Goal: Task Accomplishment & Management: Manage account settings

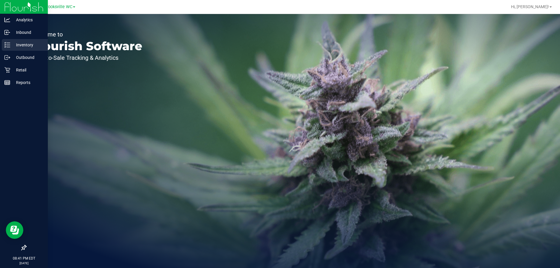
click at [8, 48] on icon at bounding box center [7, 45] width 6 height 6
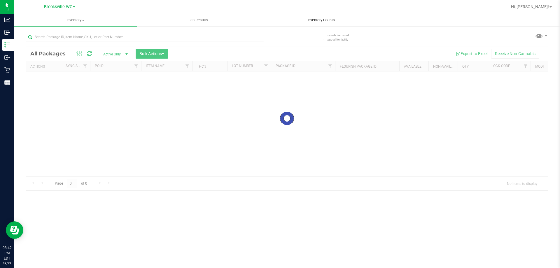
click at [317, 20] on span "Inventory Counts" at bounding box center [321, 20] width 43 height 5
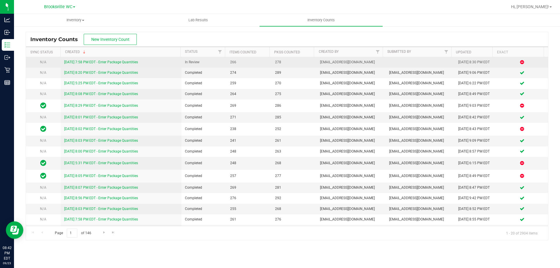
click at [133, 63] on link "9/23/25 7:58 PM EDT - Enter Package Quantities" at bounding box center [101, 62] width 74 height 4
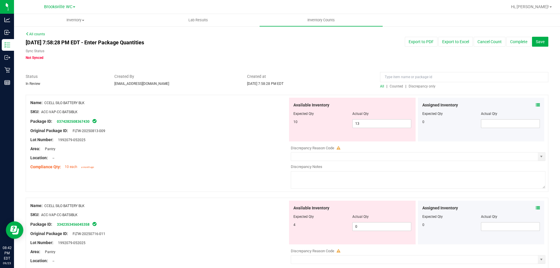
click at [422, 85] on span "Discrepancy only" at bounding box center [422, 86] width 27 height 4
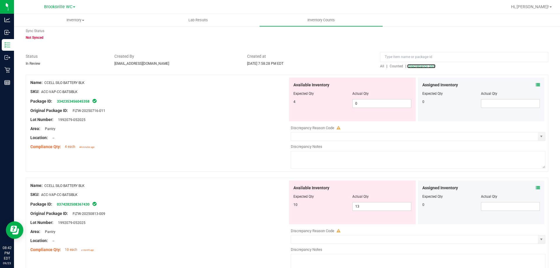
scroll to position [29, 0]
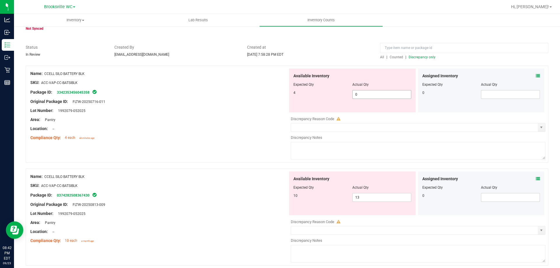
click at [387, 97] on span "0 0" at bounding box center [381, 94] width 59 height 9
click at [0, 0] on input "0" at bounding box center [0, 0] width 0 height 0
type input "4"
click at [373, 193] on div "Available Inventory Expected Qty Actual Qty 10 13 13" at bounding box center [352, 194] width 127 height 44
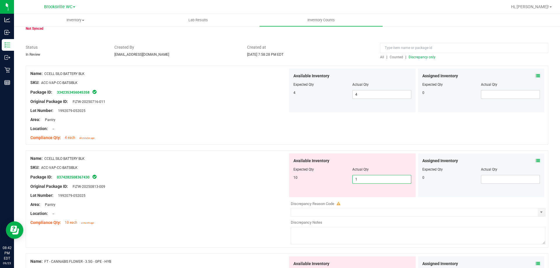
type input "10"
click at [227, 188] on div "Original Package ID: FLTW-20250813-009" at bounding box center [159, 187] width 258 height 6
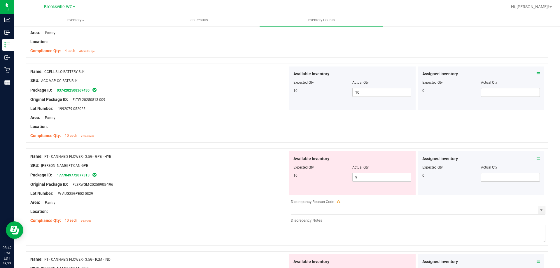
scroll to position [146, 0]
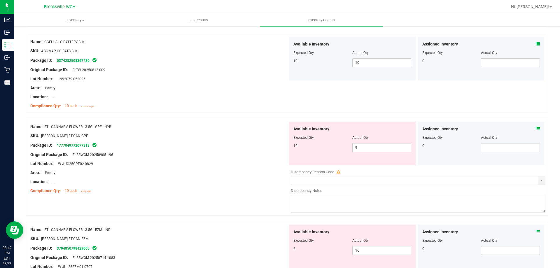
click at [536, 130] on icon at bounding box center [538, 129] width 4 height 4
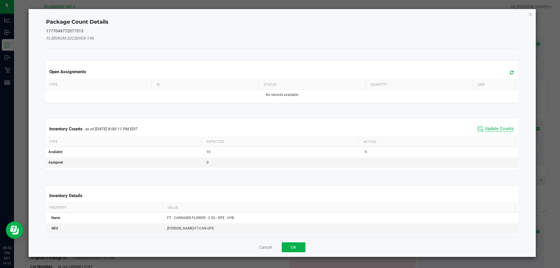
click at [491, 130] on span "Update Counts" at bounding box center [499, 129] width 29 height 6
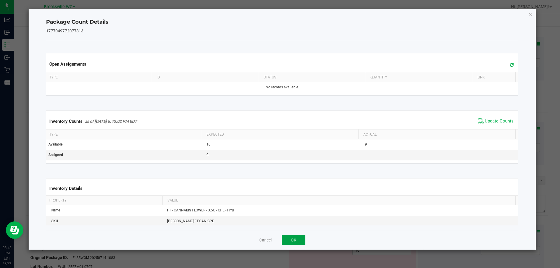
click at [298, 241] on button "OK" at bounding box center [294, 240] width 24 height 10
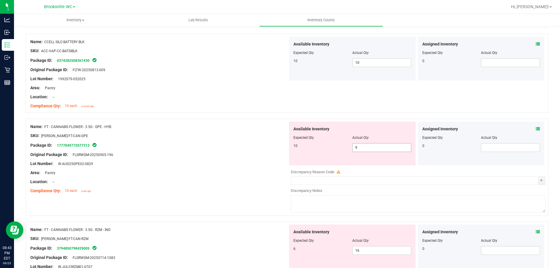
click at [377, 144] on span "9 9" at bounding box center [381, 147] width 59 height 9
click at [377, 144] on input "9" at bounding box center [382, 148] width 58 height 8
type input "10"
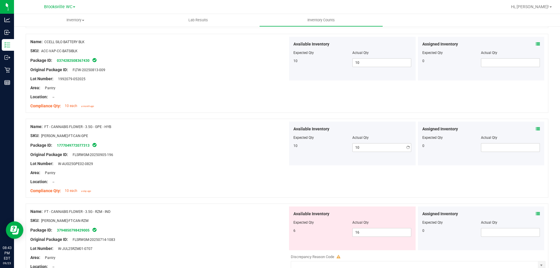
drag, startPoint x: 232, startPoint y: 200, endPoint x: 235, endPoint y: 200, distance: 3.2
click at [233, 200] on div "Name: FT - CANNABIS FLOWER - 3.5G - GPE - HYB SKU: FLO-BUD-FT-CAN-GPE Package I…" at bounding box center [287, 161] width 523 height 85
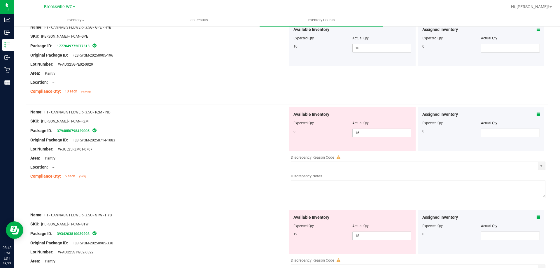
scroll to position [263, 0]
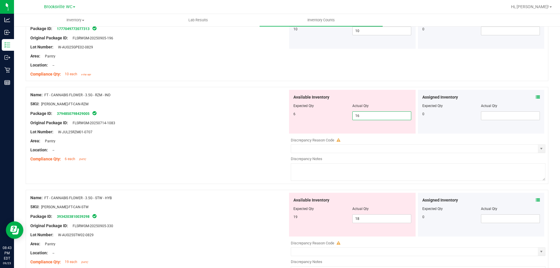
click at [390, 116] on span "16 16" at bounding box center [381, 115] width 59 height 9
type input "1"
type input "6"
click at [224, 121] on div "Original Package ID: FLSRWGM-20250714-1083" at bounding box center [159, 123] width 258 height 6
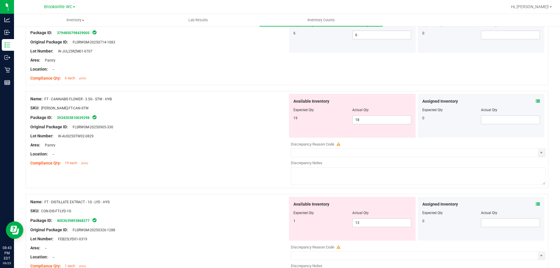
scroll to position [350, 0]
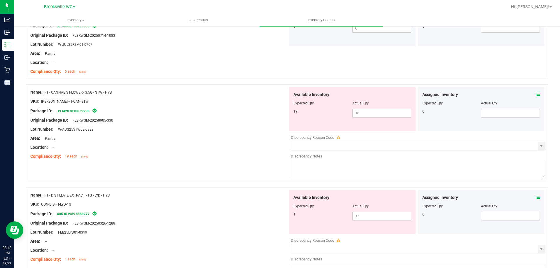
click at [536, 94] on icon at bounding box center [538, 94] width 4 height 4
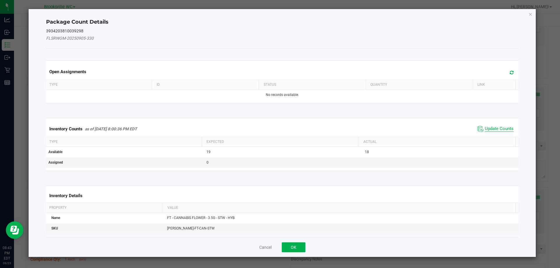
click at [495, 128] on span "Update Counts" at bounding box center [499, 129] width 29 height 6
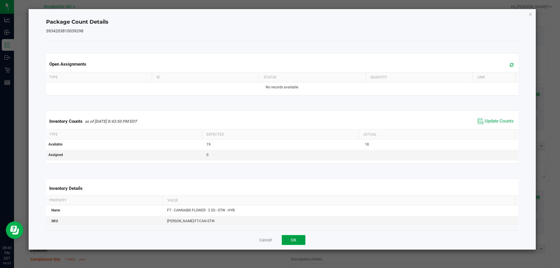
click at [298, 237] on button "OK" at bounding box center [294, 240] width 24 height 10
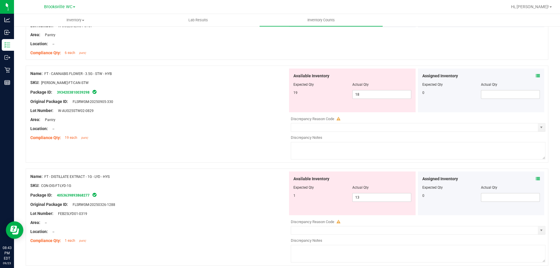
scroll to position [379, 0]
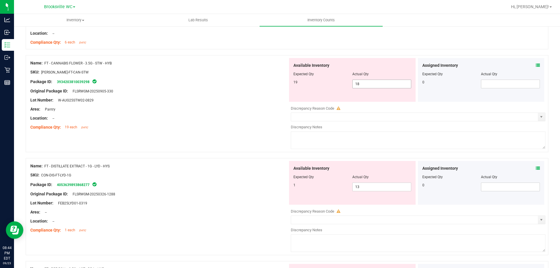
click at [368, 83] on span "18 18" at bounding box center [381, 84] width 59 height 9
type input "19"
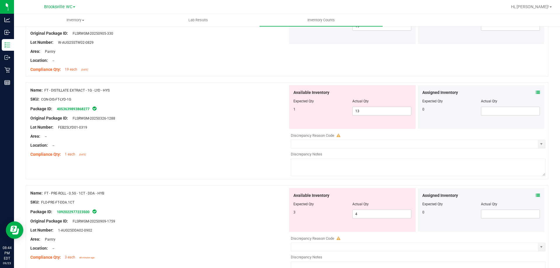
scroll to position [438, 0]
click at [371, 111] on span "13 13" at bounding box center [381, 110] width 59 height 9
type input "1"
click at [128, 124] on div "Lot Number: FEB25LYD01-0319" at bounding box center [159, 127] width 258 height 6
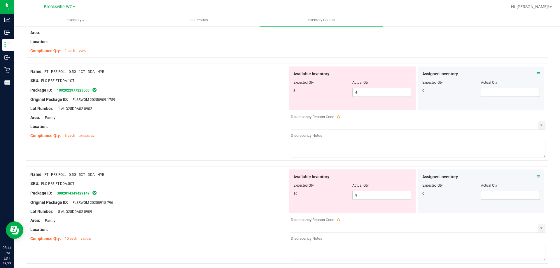
scroll to position [554, 0]
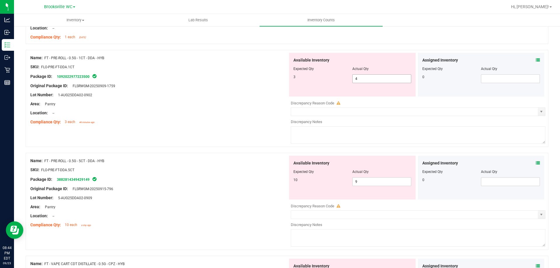
click at [377, 83] on span "4 4" at bounding box center [381, 78] width 59 height 9
click at [377, 77] on span "4 4" at bounding box center [381, 78] width 59 height 9
click at [377, 77] on input "4" at bounding box center [382, 79] width 58 height 8
type input "3"
click at [373, 184] on div "Available Inventory Expected Qty Actual Qty 10 9 9" at bounding box center [417, 202] width 258 height 92
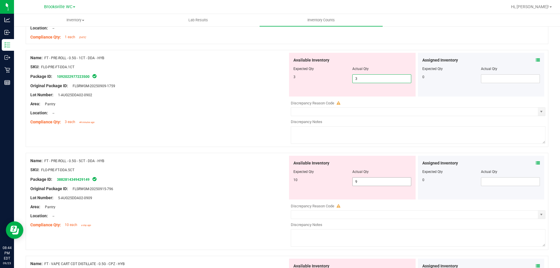
type input "3"
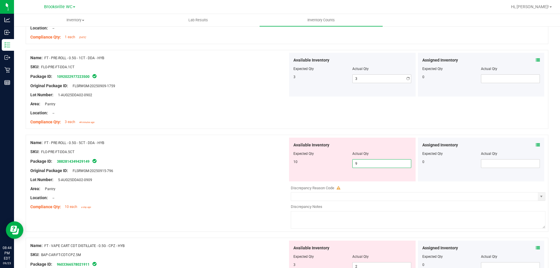
click at [373, 184] on div at bounding box center [418, 183] width 255 height 3
click at [371, 160] on span "9 9" at bounding box center [381, 163] width 59 height 9
click at [371, 160] on input "9" at bounding box center [382, 164] width 58 height 8
type input "10"
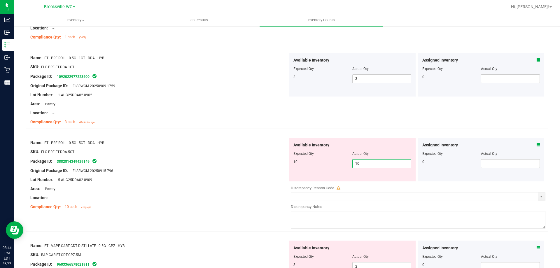
click at [223, 143] on div "Name: FT - PRE-ROLL - 0.5G - 5CT - DDA - HYB" at bounding box center [159, 143] width 258 height 6
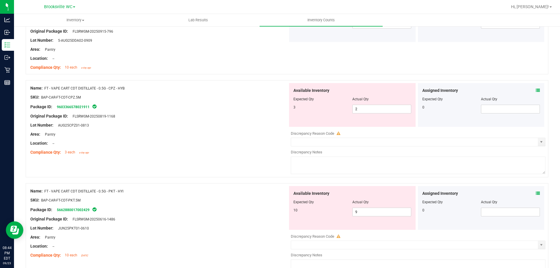
scroll to position [729, 0]
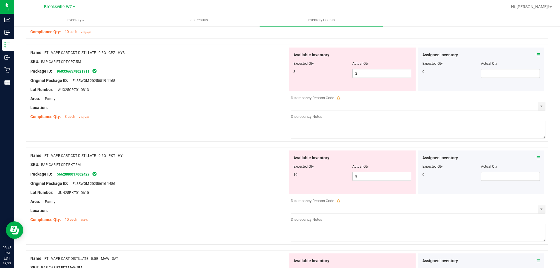
click at [537, 56] on div "Assigned Inventory Expected Qty Actual Qty 0" at bounding box center [481, 70] width 127 height 44
click at [536, 55] on icon at bounding box center [538, 55] width 4 height 4
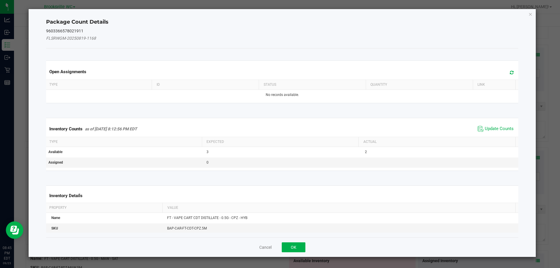
click at [483, 124] on div "Inventory Counts as of Sep 23, 2025 8:12:56 PM EDT Update Counts" at bounding box center [282, 129] width 475 height 16
click at [485, 131] on span "Update Counts" at bounding box center [499, 129] width 29 height 6
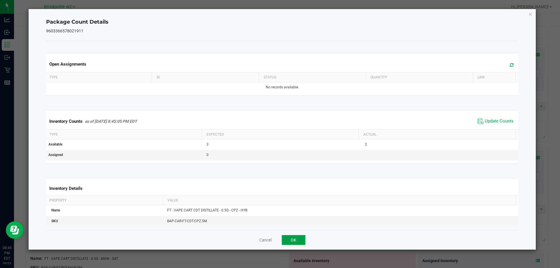
click at [298, 239] on button "OK" at bounding box center [294, 240] width 24 height 10
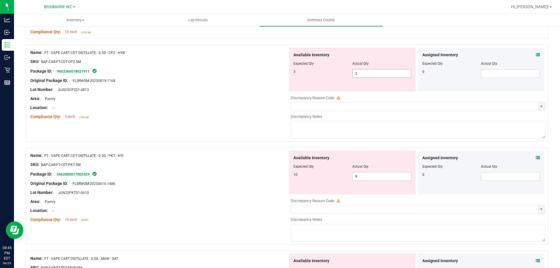
click at [354, 73] on span "2 2" at bounding box center [381, 73] width 59 height 9
click at [354, 73] on input "2" at bounding box center [382, 73] width 58 height 8
type input "3"
click at [384, 172] on div "Available Inventory Expected Qty Actual Qty 10 9 9" at bounding box center [352, 173] width 127 height 44
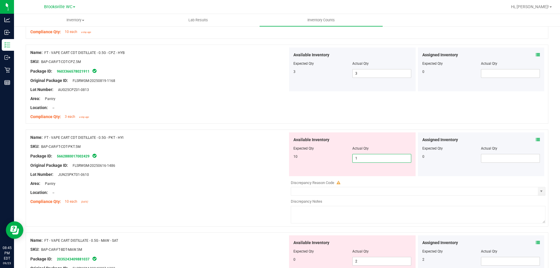
type input "10"
drag, startPoint x: 205, startPoint y: 152, endPoint x: 224, endPoint y: 156, distance: 19.7
click at [205, 152] on div at bounding box center [159, 151] width 258 height 3
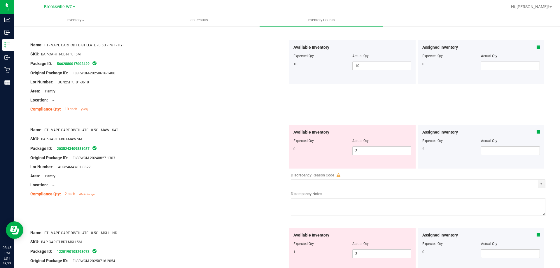
scroll to position [846, 0]
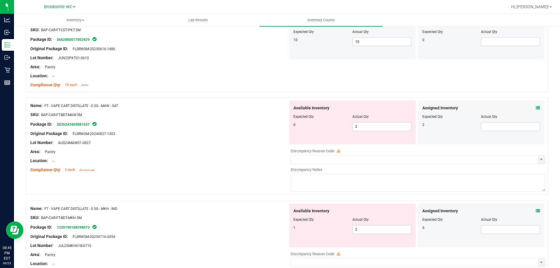
click at [536, 108] on icon at bounding box center [538, 108] width 4 height 4
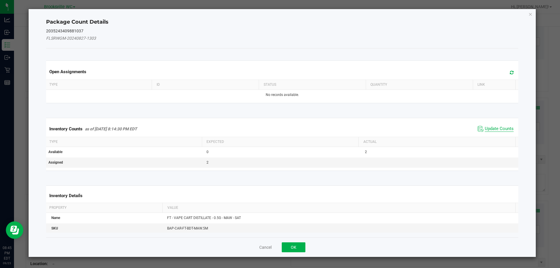
click at [496, 129] on span "Update Counts" at bounding box center [499, 129] width 29 height 6
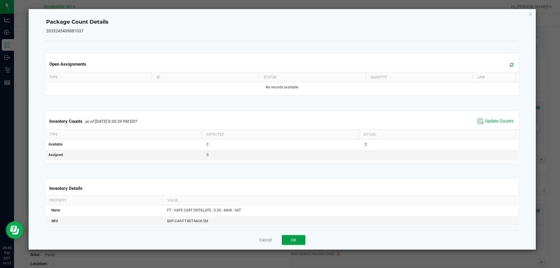
click at [299, 239] on button "OK" at bounding box center [294, 240] width 24 height 10
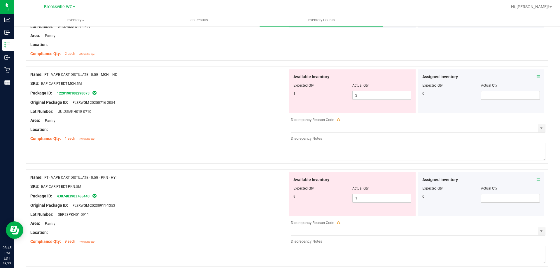
scroll to position [963, 0]
click at [536, 77] on icon at bounding box center [538, 76] width 4 height 4
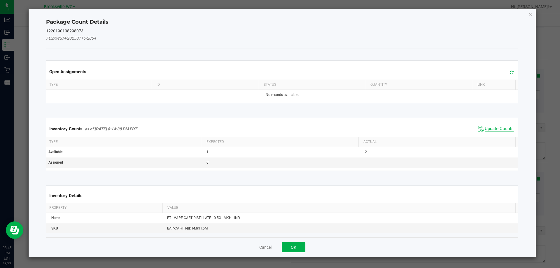
click at [502, 128] on span "Update Counts" at bounding box center [499, 129] width 29 height 6
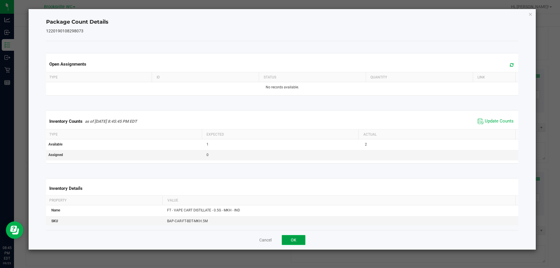
click at [294, 237] on button "OK" at bounding box center [294, 240] width 24 height 10
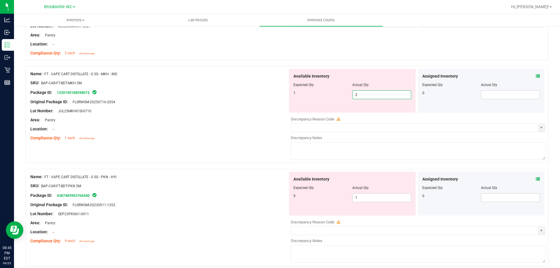
click at [363, 94] on span "2 2" at bounding box center [381, 94] width 59 height 9
type input "1"
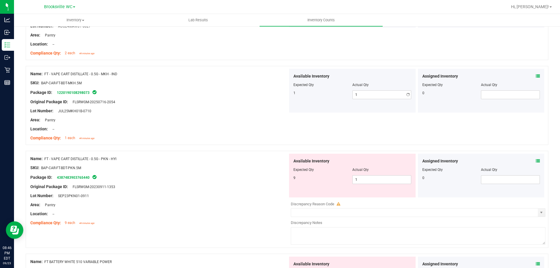
drag, startPoint x: 216, startPoint y: 144, endPoint x: 202, endPoint y: 148, distance: 14.7
click at [215, 145] on div "Name: FT - VAPE CART DISTILLATE - 0.5G - MKH - IND SKU: BAP-CAR-FT-BDT-MKH.5M P…" at bounding box center [287, 108] width 523 height 85
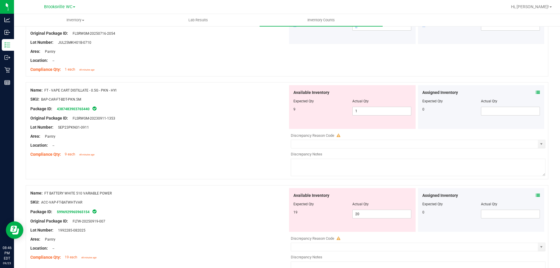
scroll to position [1050, 0]
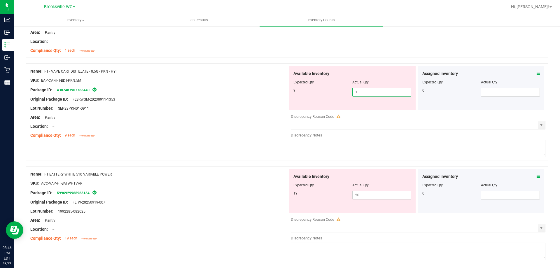
click at [360, 91] on span "1 1" at bounding box center [381, 92] width 59 height 9
click at [360, 91] on input "1" at bounding box center [382, 92] width 58 height 8
type input "9"
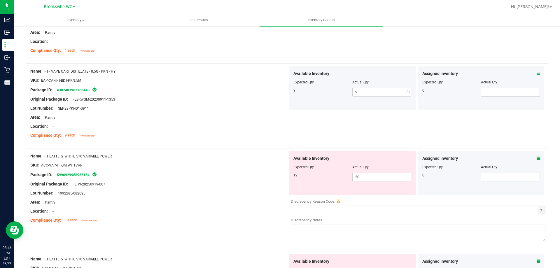
click at [214, 114] on div at bounding box center [159, 112] width 258 height 3
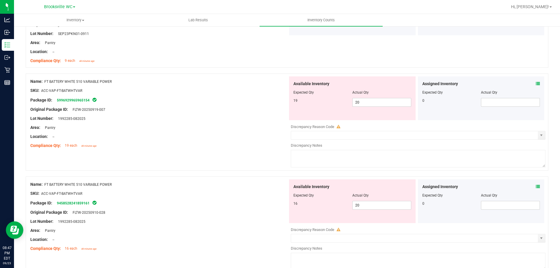
scroll to position [1109, 0]
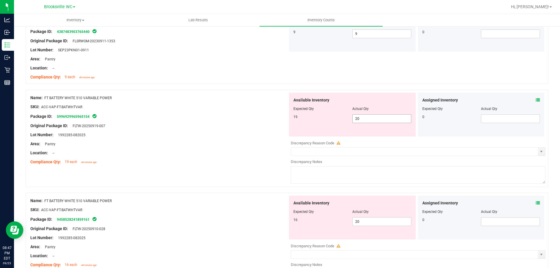
click at [359, 121] on span "20 20" at bounding box center [381, 118] width 59 height 9
click at [359, 121] on input "20" at bounding box center [382, 119] width 58 height 8
type input "19"
click at [376, 216] on div "Available Inventory Expected Qty Actual Qty 16 20 20" at bounding box center [352, 218] width 127 height 44
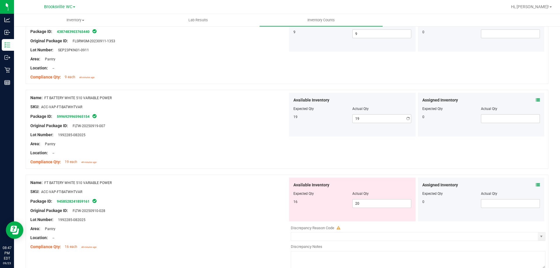
click at [376, 217] on div "Available Inventory Expected Qty Actual Qty 16 20 20" at bounding box center [352, 200] width 127 height 44
click at [371, 202] on span "20 20" at bounding box center [381, 203] width 59 height 9
click at [371, 202] on input "20" at bounding box center [382, 204] width 58 height 8
type input "16"
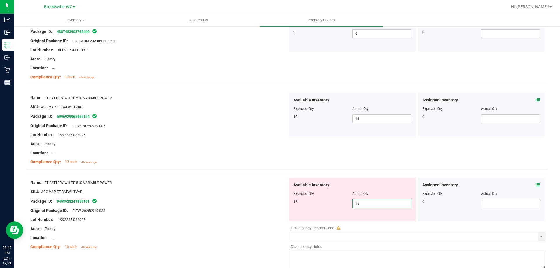
click at [329, 206] on div "16 16 16" at bounding box center [353, 203] width 118 height 9
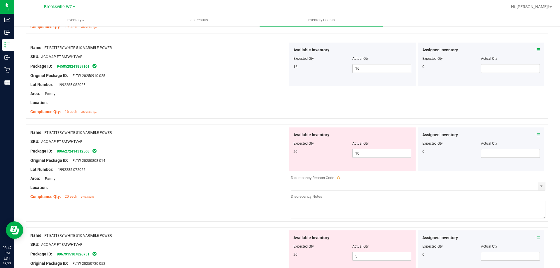
scroll to position [1255, 0]
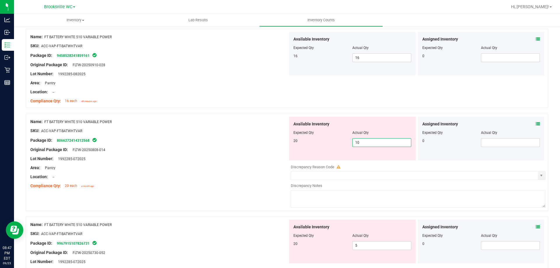
click at [367, 143] on span "10 10" at bounding box center [381, 142] width 59 height 9
click at [367, 143] on input "10" at bounding box center [382, 143] width 58 height 8
type input "20"
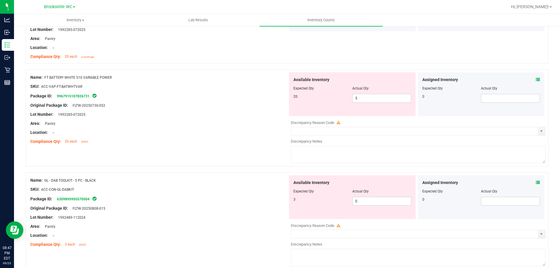
scroll to position [1400, 0]
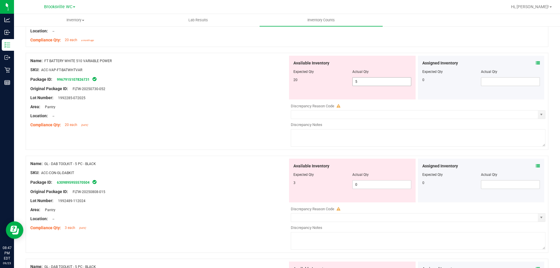
click at [366, 79] on span "5 5" at bounding box center [381, 81] width 59 height 9
click at [366, 82] on input "5" at bounding box center [382, 82] width 58 height 8
type input "20"
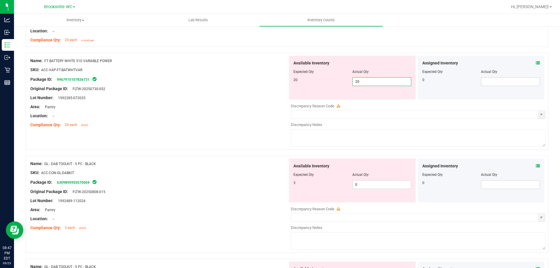
type input "20"
click at [235, 105] on div "Area: Pantry" at bounding box center [159, 107] width 258 height 6
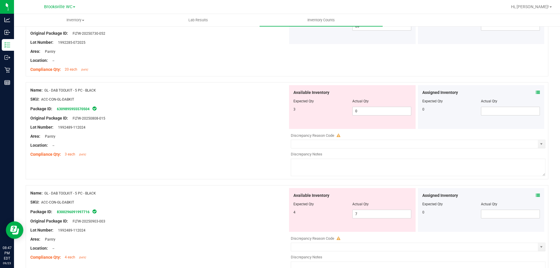
scroll to position [1488, 0]
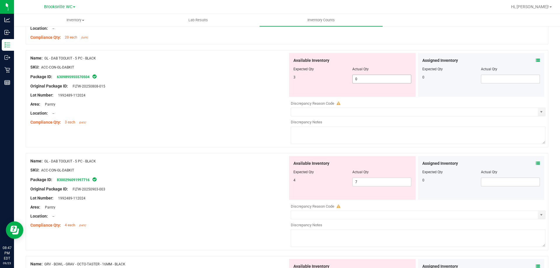
click at [375, 81] on span "0 0" at bounding box center [381, 79] width 59 height 9
click at [375, 81] on input "0" at bounding box center [382, 79] width 58 height 8
type input "3"
click at [369, 172] on div "Available Inventory Expected Qty Actual Qty 4 7 7" at bounding box center [352, 178] width 127 height 44
type input "3"
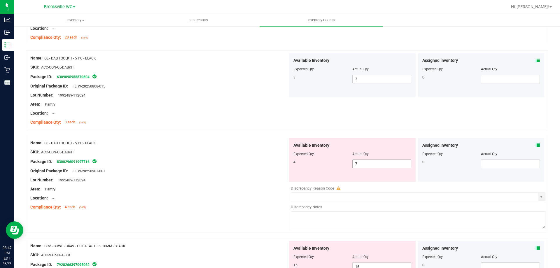
click at [370, 166] on span "7 7" at bounding box center [381, 164] width 59 height 9
click at [370, 166] on input "7" at bounding box center [382, 164] width 58 height 8
type input "4"
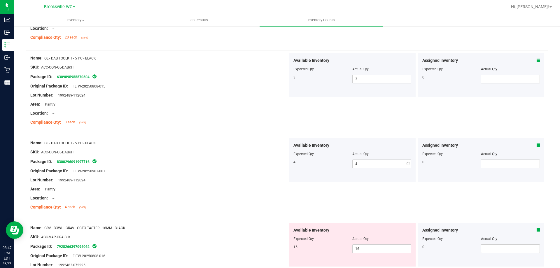
click at [208, 154] on div "SKU: ACC-CON-GL-DABKIT" at bounding box center [159, 152] width 258 height 6
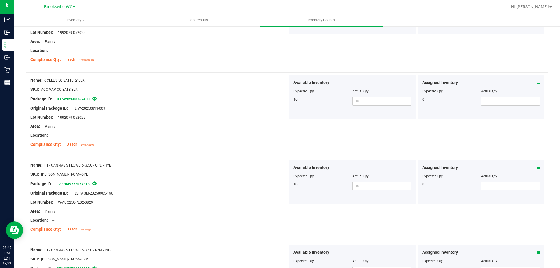
scroll to position [0, 0]
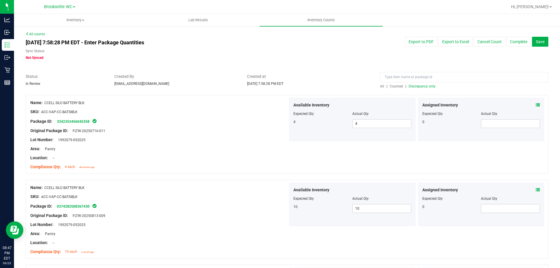
click at [424, 89] on div "All | Counted | Discrepancy only" at bounding box center [464, 86] width 168 height 5
click at [423, 86] on span "Discrepancy only" at bounding box center [422, 86] width 27 height 4
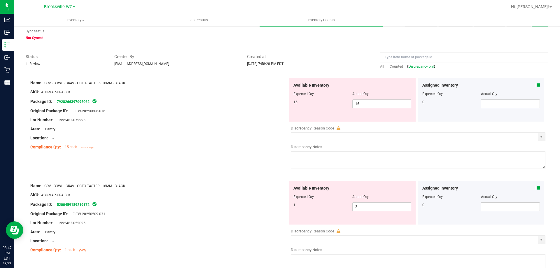
scroll to position [29, 0]
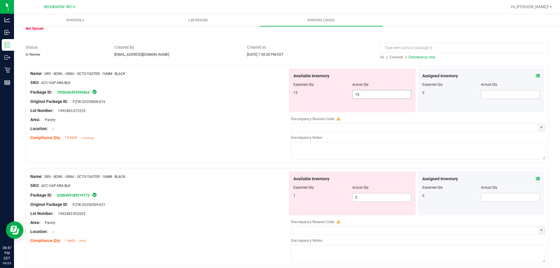
click at [369, 97] on span "16 16" at bounding box center [381, 94] width 59 height 9
click at [369, 97] on input "16" at bounding box center [382, 94] width 58 height 8
type input "15"
click at [363, 196] on div "Available Inventory Expected Qty Actual Qty 1 2 2" at bounding box center [352, 194] width 127 height 44
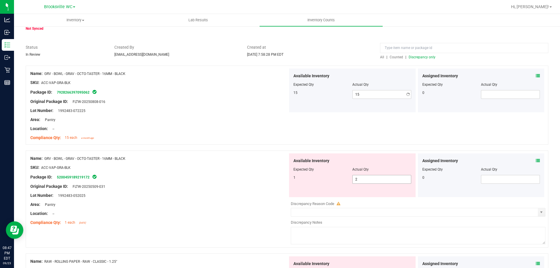
click at [363, 196] on div "Available Inventory Expected Qty Actual Qty 1 2 2" at bounding box center [352, 175] width 127 height 44
click at [363, 181] on span "2 2" at bounding box center [381, 179] width 59 height 9
click at [363, 181] on input "2" at bounding box center [382, 179] width 58 height 8
type input "1"
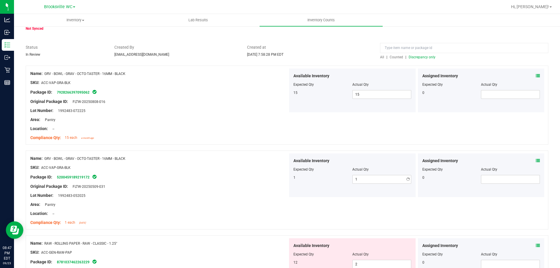
click at [266, 175] on div "Package ID: 5200459189219172" at bounding box center [159, 177] width 258 height 7
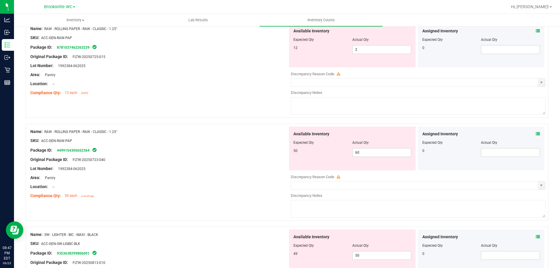
scroll to position [233, 0]
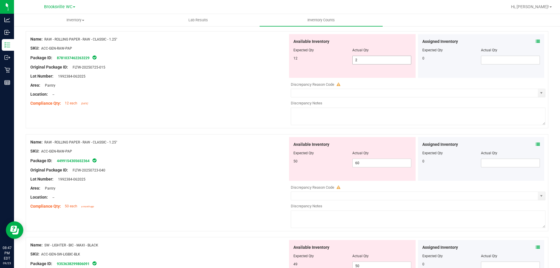
click at [369, 56] on span "2 2" at bounding box center [381, 60] width 59 height 9
click at [369, 57] on input "2" at bounding box center [382, 60] width 58 height 8
click at [368, 57] on input "2" at bounding box center [382, 60] width 58 height 8
click at [355, 59] on input "2" at bounding box center [382, 60] width 58 height 8
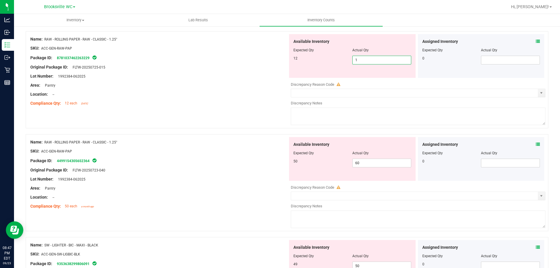
type input "12"
click at [376, 162] on div "Available Inventory Expected Qty Actual Qty 50 60 60" at bounding box center [352, 159] width 127 height 44
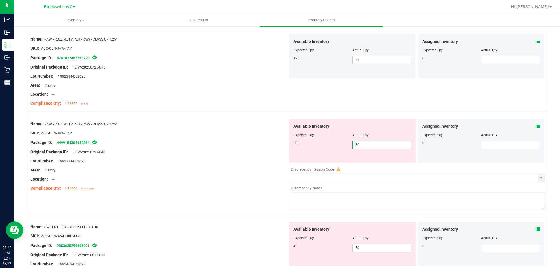
click at [375, 146] on span "60 60" at bounding box center [381, 145] width 59 height 9
click at [374, 145] on input "60" at bounding box center [382, 145] width 58 height 8
click at [374, 144] on input "60" at bounding box center [382, 145] width 58 height 8
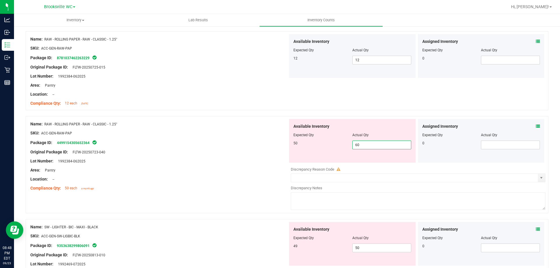
click at [374, 144] on input "60" at bounding box center [382, 145] width 58 height 8
type input "50"
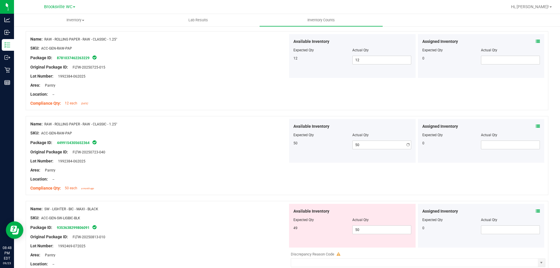
click at [244, 163] on div "Lot Number: 1992384-062025" at bounding box center [159, 161] width 258 height 6
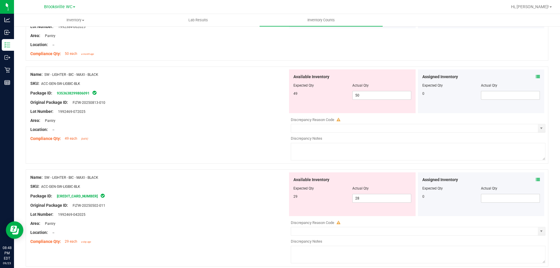
scroll to position [379, 0]
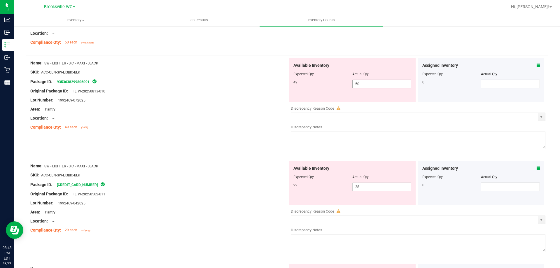
click at [359, 86] on span "50 50" at bounding box center [381, 84] width 59 height 9
type input "5"
type input "49"
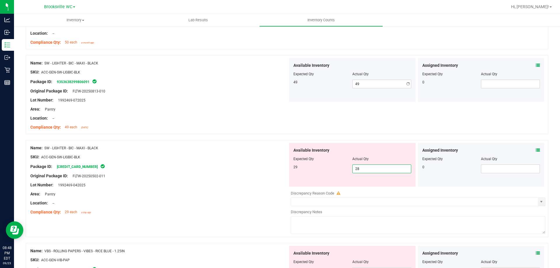
click at [370, 184] on div "Available Inventory Expected Qty Actual Qty 29 28 28" at bounding box center [352, 165] width 127 height 44
click at [370, 170] on span "28 28" at bounding box center [381, 169] width 59 height 9
click at [0, 0] on input "28" at bounding box center [0, 0] width 0 height 0
type input "29"
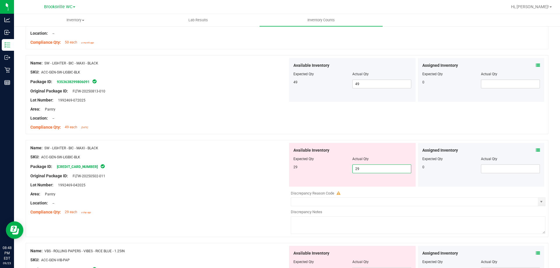
type input "29"
click at [171, 172] on ng-container "Original Package ID: FLTW-20250502-011" at bounding box center [159, 174] width 258 height 9
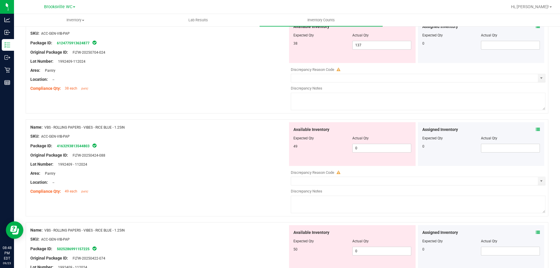
scroll to position [577, 0]
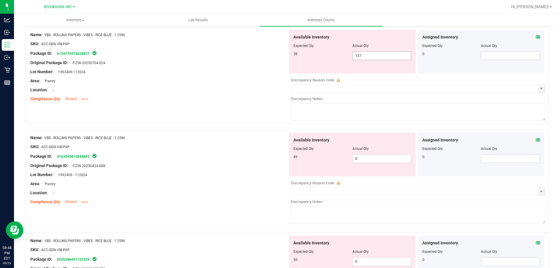
click at [364, 52] on span "137 137" at bounding box center [381, 55] width 59 height 9
click at [364, 50] on div at bounding box center [353, 49] width 118 height 3
click at [366, 53] on span "137 137" at bounding box center [381, 55] width 59 height 9
click at [366, 53] on input "137" at bounding box center [382, 56] width 58 height 8
type input "38"
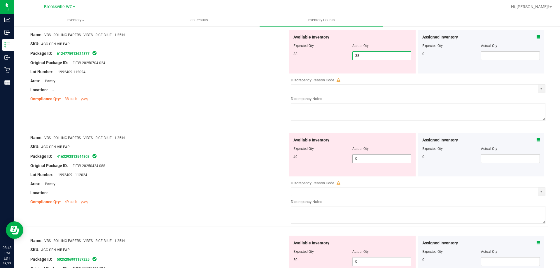
type input "38"
click at [380, 160] on div "Available Inventory Expected Qty Actual Qty 49 0 0" at bounding box center [417, 179] width 258 height 92
click at [380, 177] on div at bounding box center [418, 178] width 255 height 3
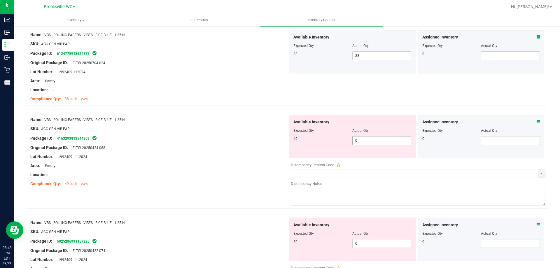
click at [378, 137] on span "0 0" at bounding box center [381, 140] width 59 height 9
click at [378, 137] on input "0" at bounding box center [382, 141] width 58 height 8
type input "49"
click at [357, 240] on div "Available Inventory Expected Qty Actual Qty 50 0 0" at bounding box center [352, 240] width 127 height 44
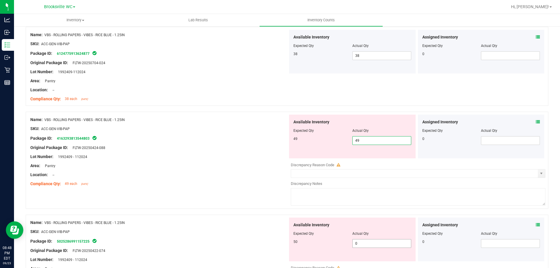
click at [358, 240] on div "Available Inventory Expected Qty Actual Qty 50 0 0" at bounding box center [352, 240] width 127 height 44
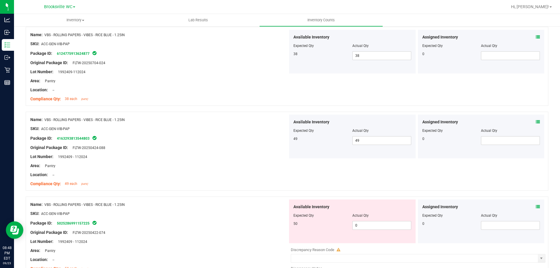
click at [364, 219] on div at bounding box center [353, 219] width 118 height 3
click at [366, 225] on span "0 0" at bounding box center [381, 225] width 59 height 9
click at [366, 225] on input "0" at bounding box center [382, 225] width 58 height 8
type input "50"
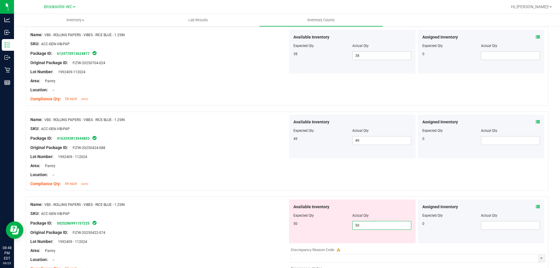
click at [182, 204] on div "Name: VBS - ROLLING PAPERS - VIBES - RICE BLUE - 1.25IN" at bounding box center [159, 205] width 258 height 6
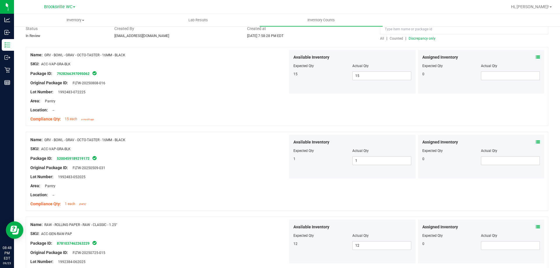
scroll to position [0, 0]
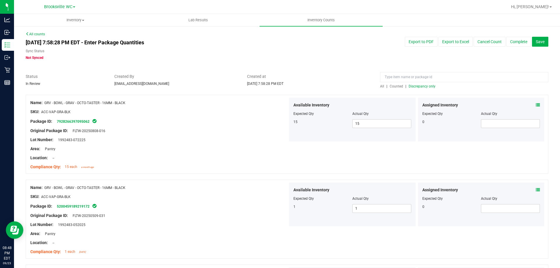
click at [421, 87] on span "Discrepancy only" at bounding box center [422, 86] width 27 height 4
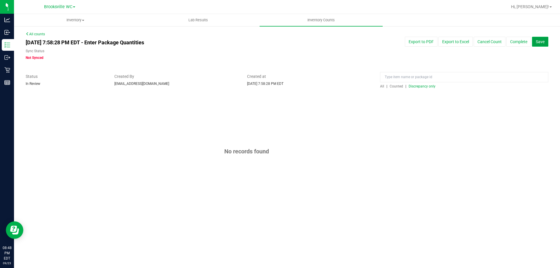
click at [538, 41] on span "Save" at bounding box center [540, 41] width 9 height 5
